Goal: Task Accomplishment & Management: Manage account settings

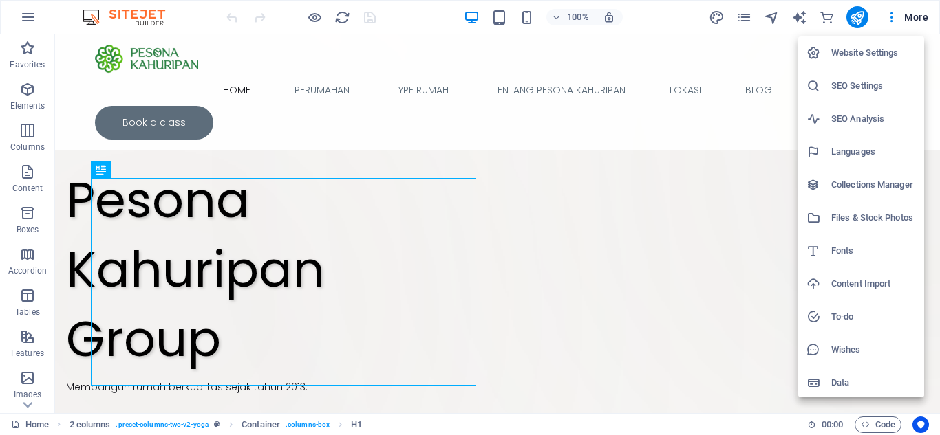
click at [887, 55] on h6 "Website Settings" at bounding box center [873, 53] width 85 height 17
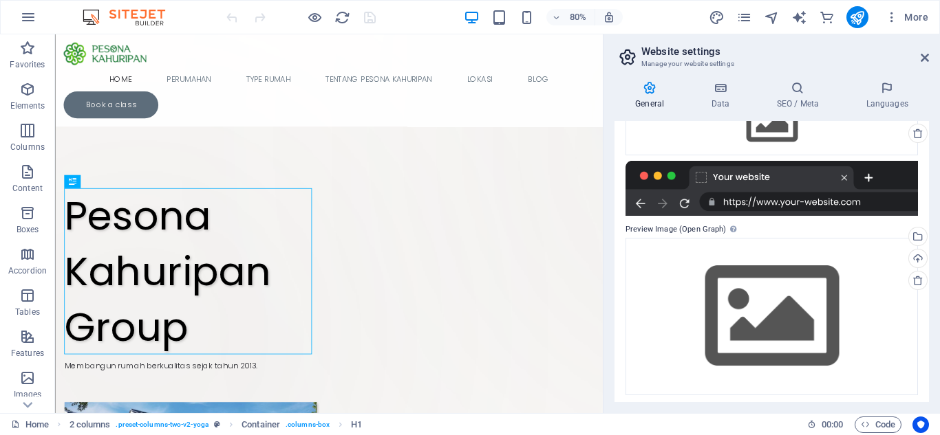
scroll to position [177, 0]
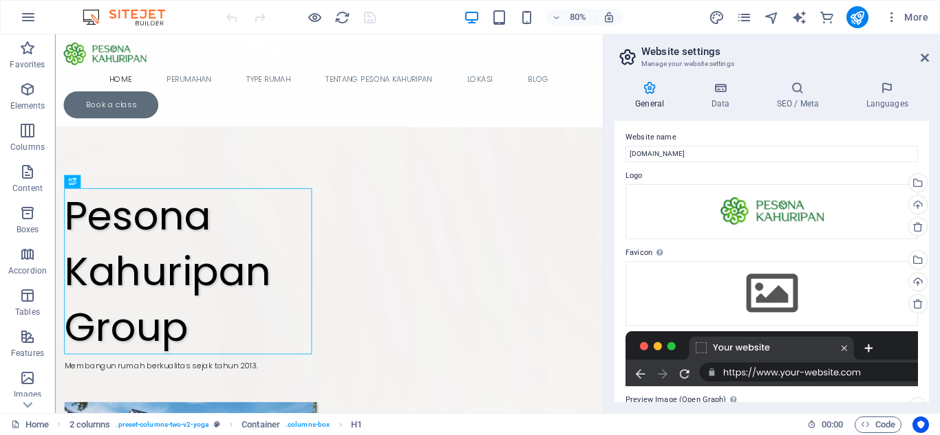
scroll to position [2, 0]
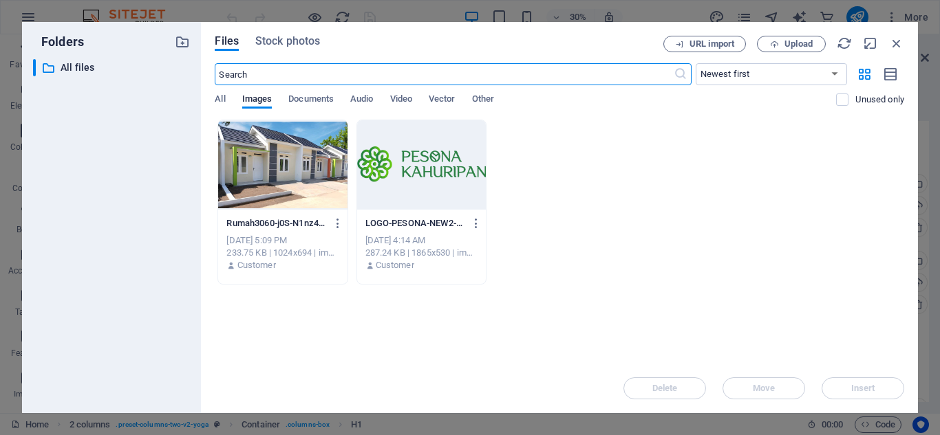
click at [422, 180] on div at bounding box center [421, 164] width 129 height 89
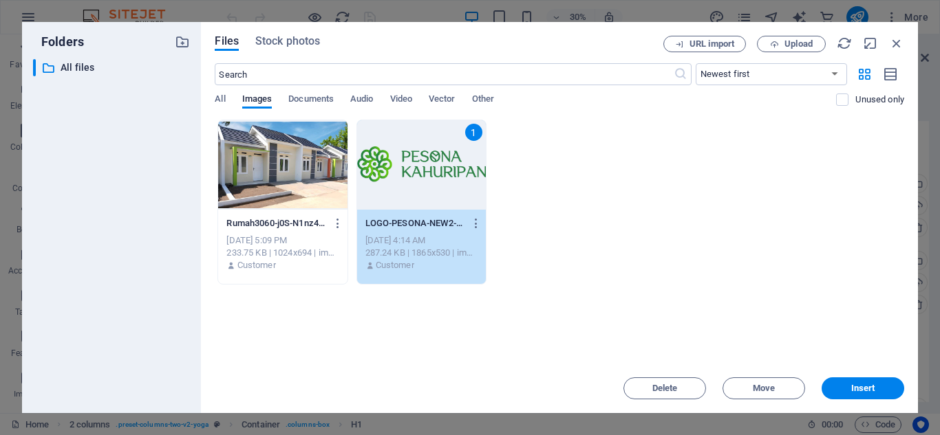
click at [422, 180] on div "1" at bounding box center [421, 164] width 129 height 89
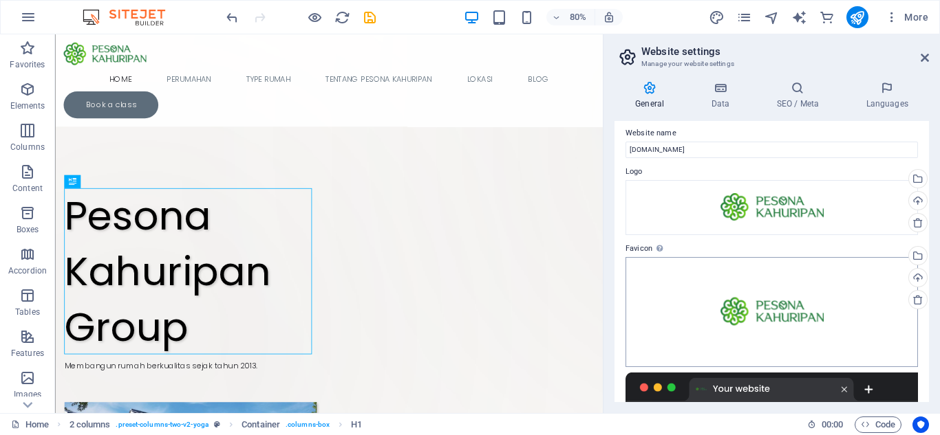
scroll to position [0, 0]
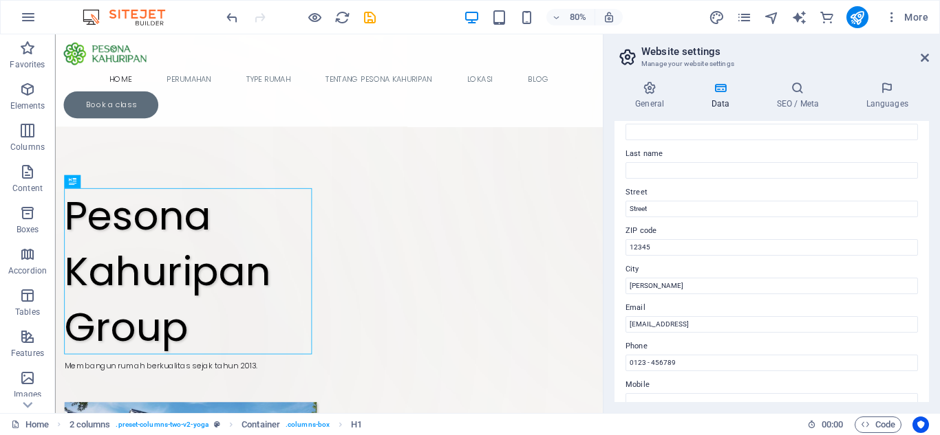
scroll to position [92, 0]
drag, startPoint x: 717, startPoint y: 324, endPoint x: 706, endPoint y: 372, distance: 49.4
type input "B"
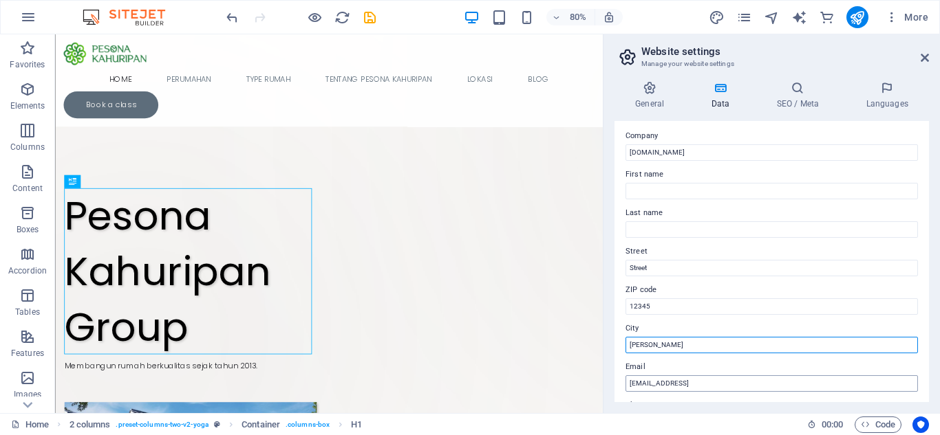
scroll to position [0, 0]
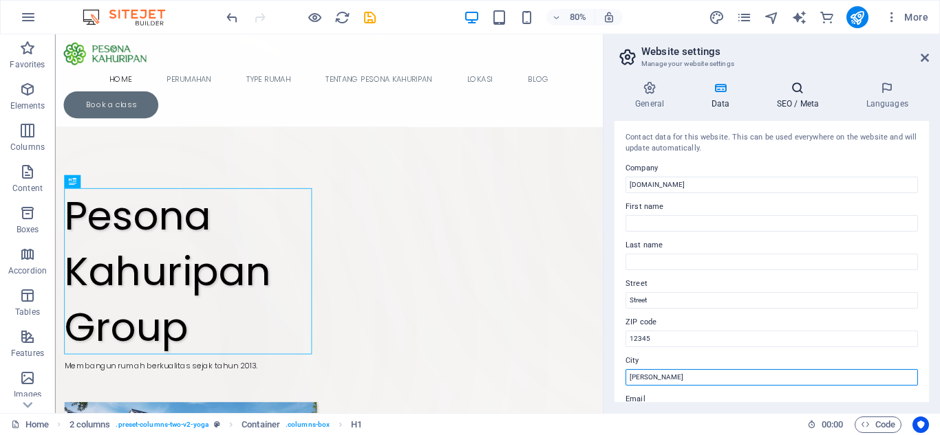
type input "[PERSON_NAME]"
click at [791, 83] on icon at bounding box center [797, 88] width 84 height 14
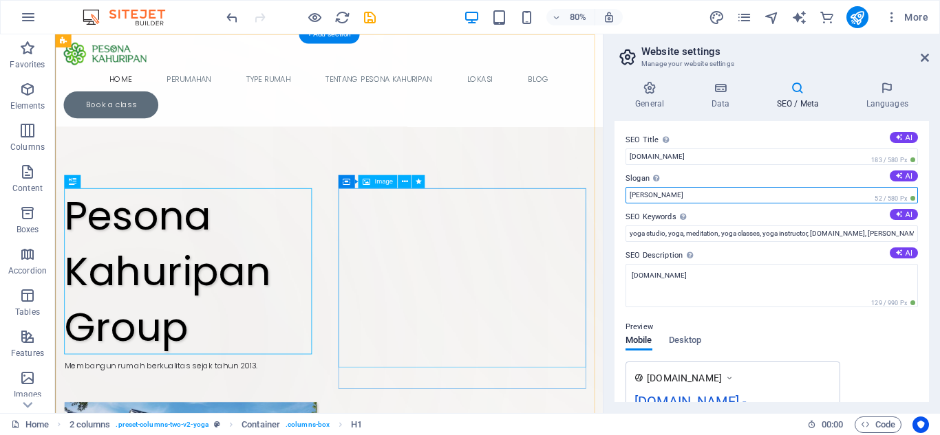
drag, startPoint x: 751, startPoint y: 229, endPoint x: 712, endPoint y: 255, distance: 46.2
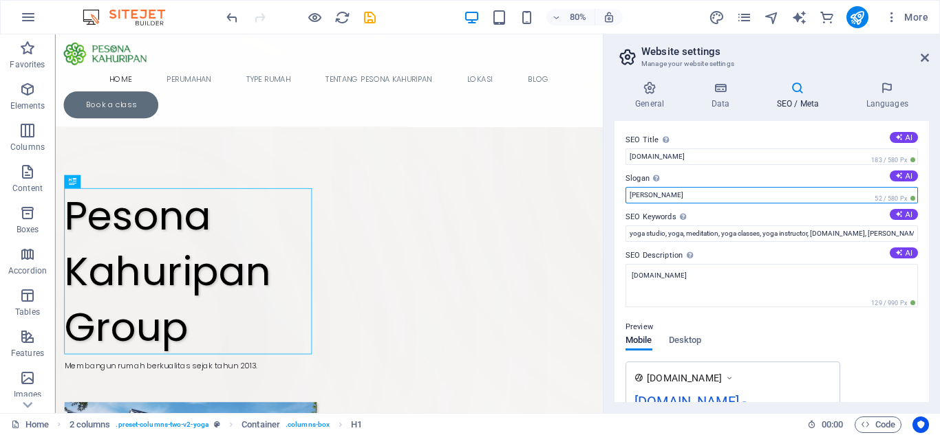
type input "[PERSON_NAME]"
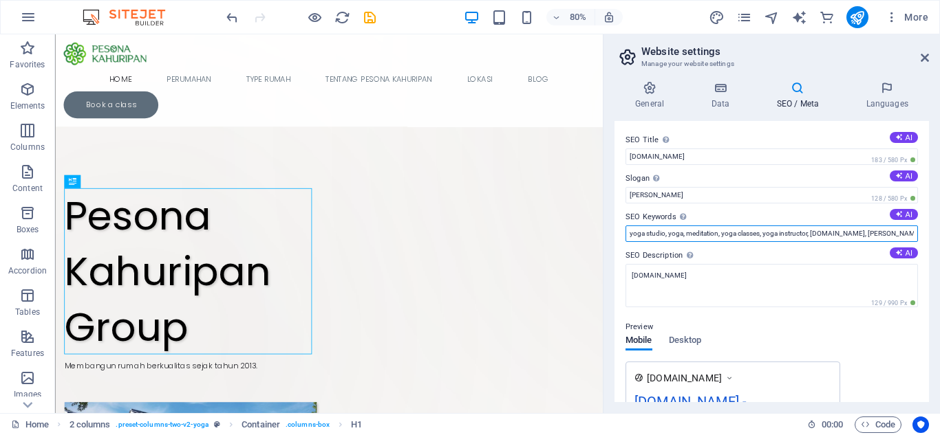
click at [680, 230] on input "yoga studio, yoga, meditation, yoga classes, yoga instructor, [DOMAIN_NAME], [P…" at bounding box center [771, 234] width 292 height 17
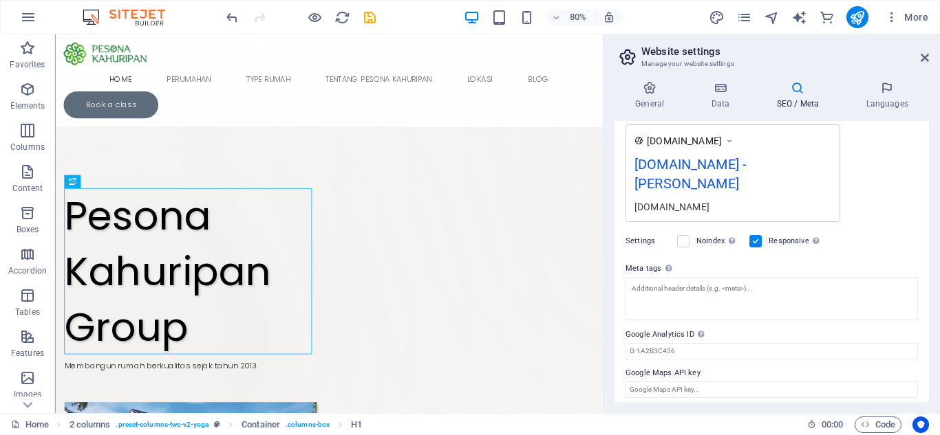
scroll to position [244, 0]
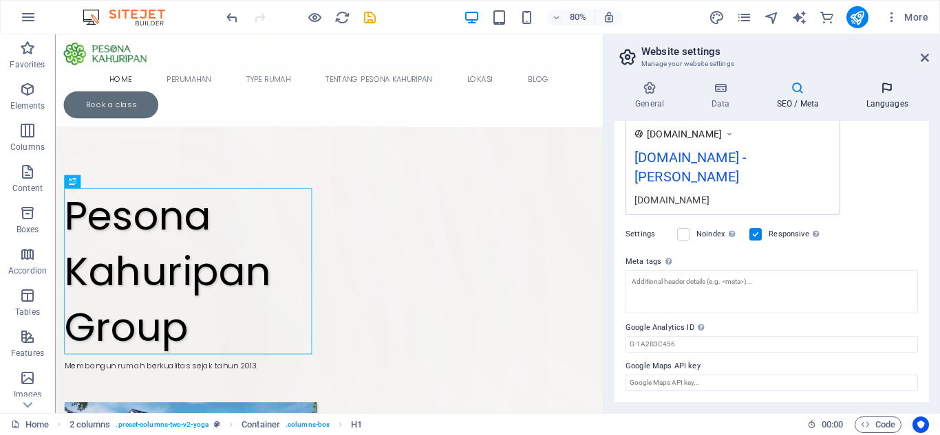
type input "Rumah subsidi, rumah murah, rumah cibubur, rumah jakarta, rumah bagus, rumah vi…"
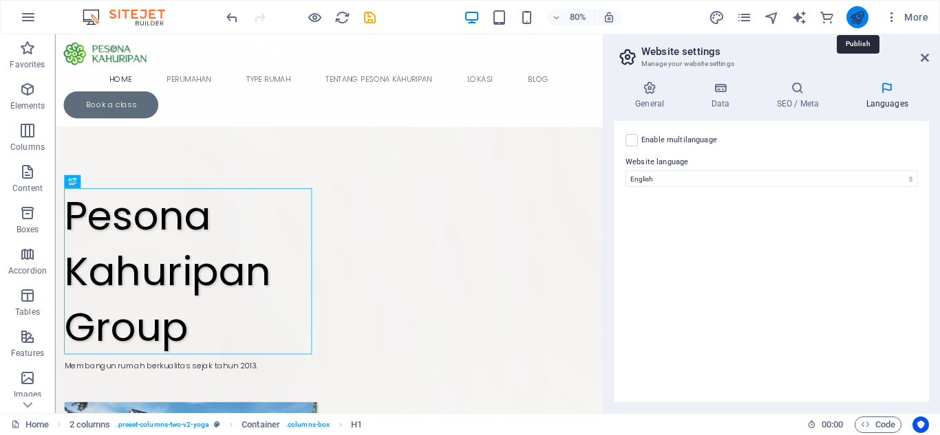
click at [856, 17] on icon "publish" at bounding box center [857, 18] width 16 height 16
